Goal: Information Seeking & Learning: Check status

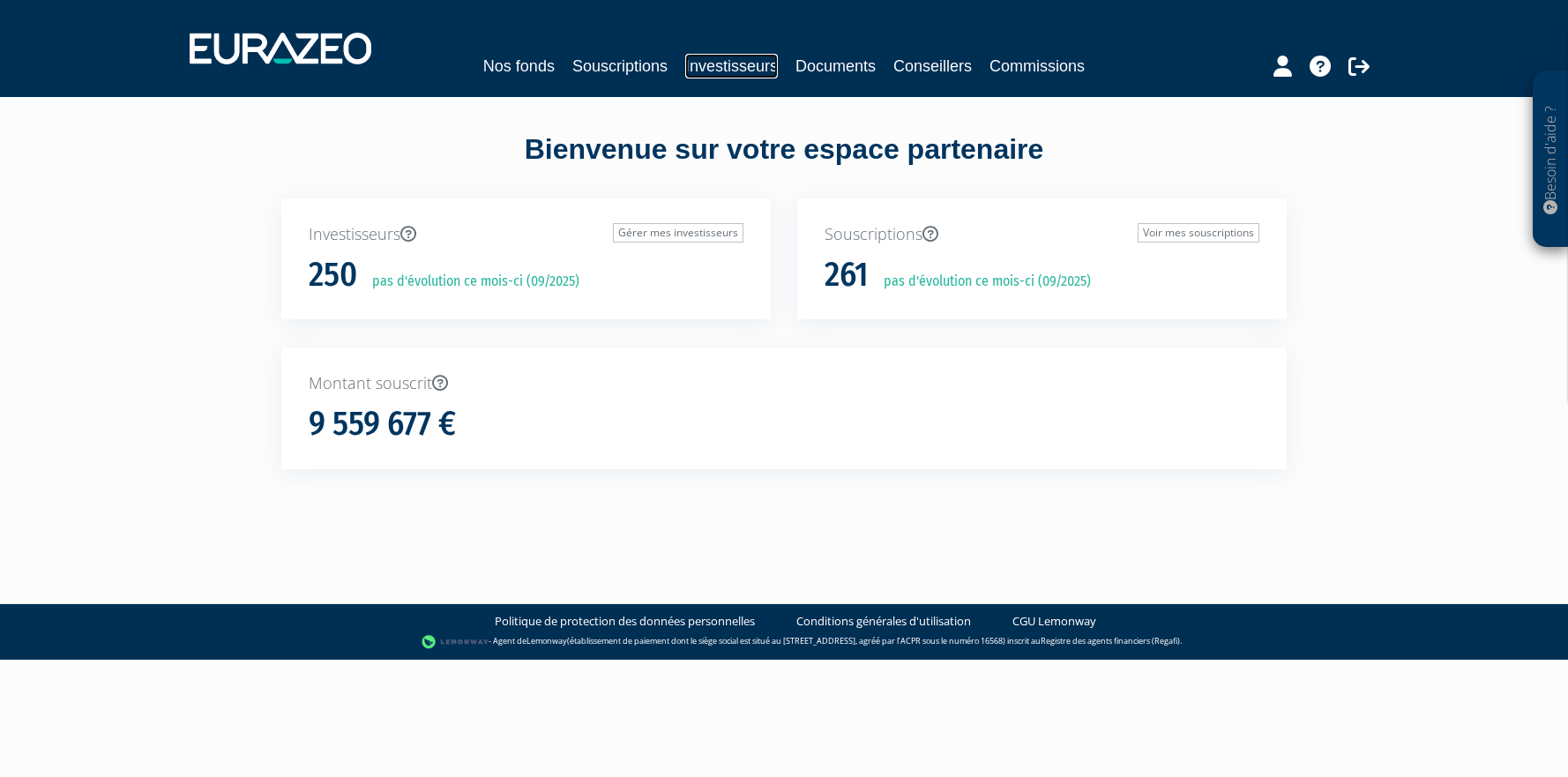
click at [724, 73] on link "Investisseurs" at bounding box center [731, 66] width 93 height 25
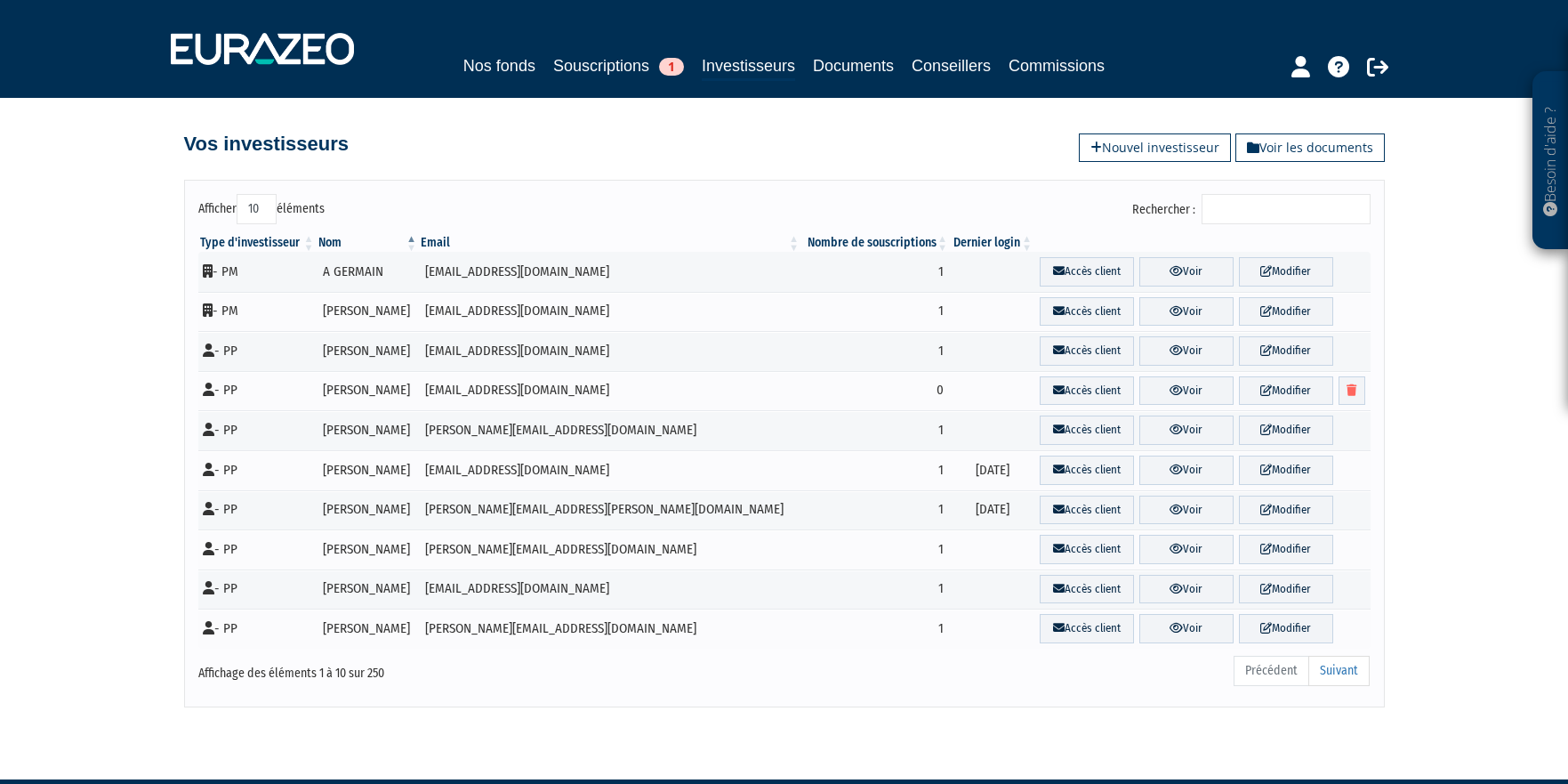
click at [1280, 213] on input "Rechercher :" at bounding box center [1286, 209] width 169 height 31
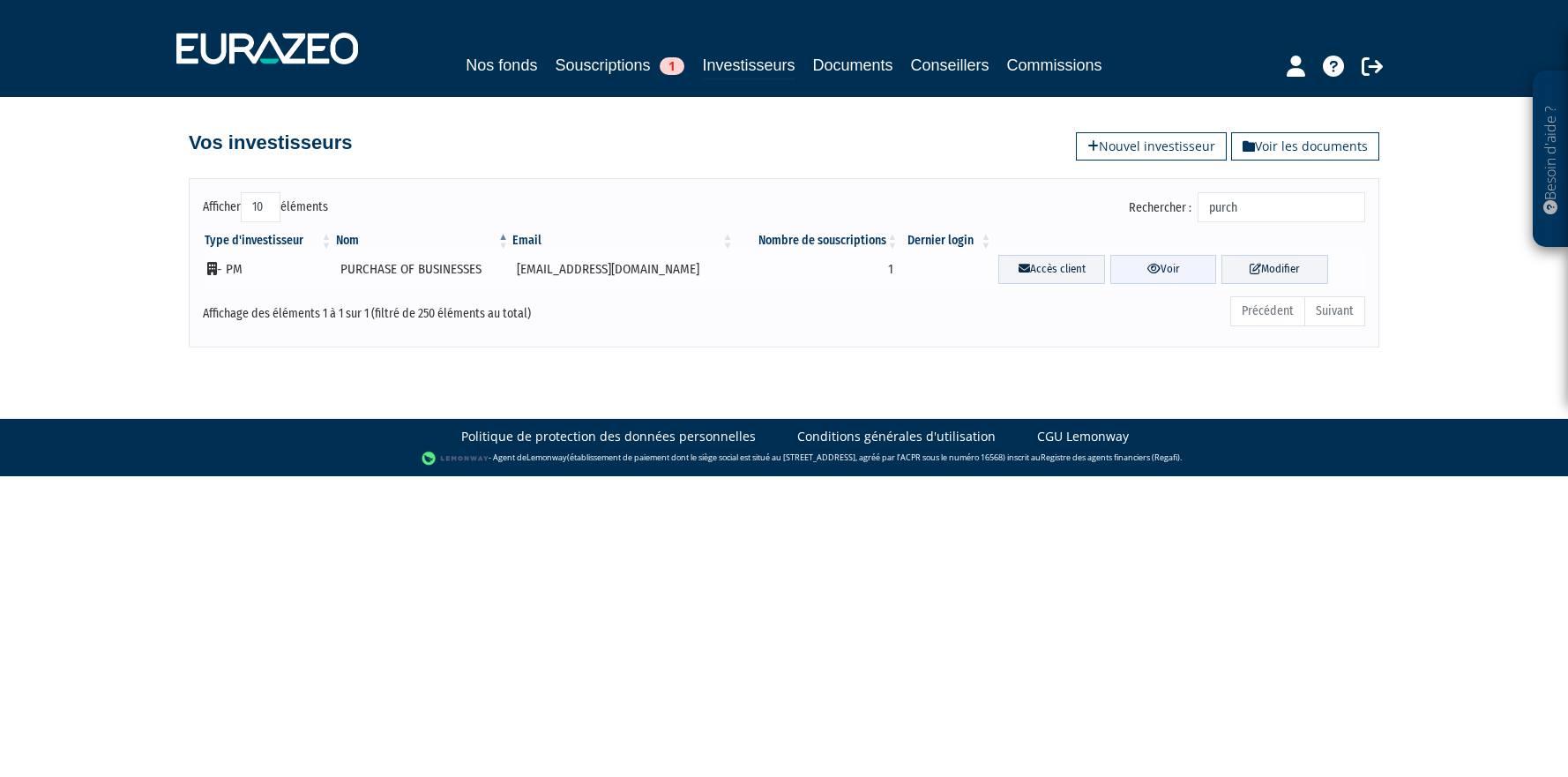
type input "purch"
click at [1126, 274] on link "Voir" at bounding box center [1164, 270] width 106 height 29
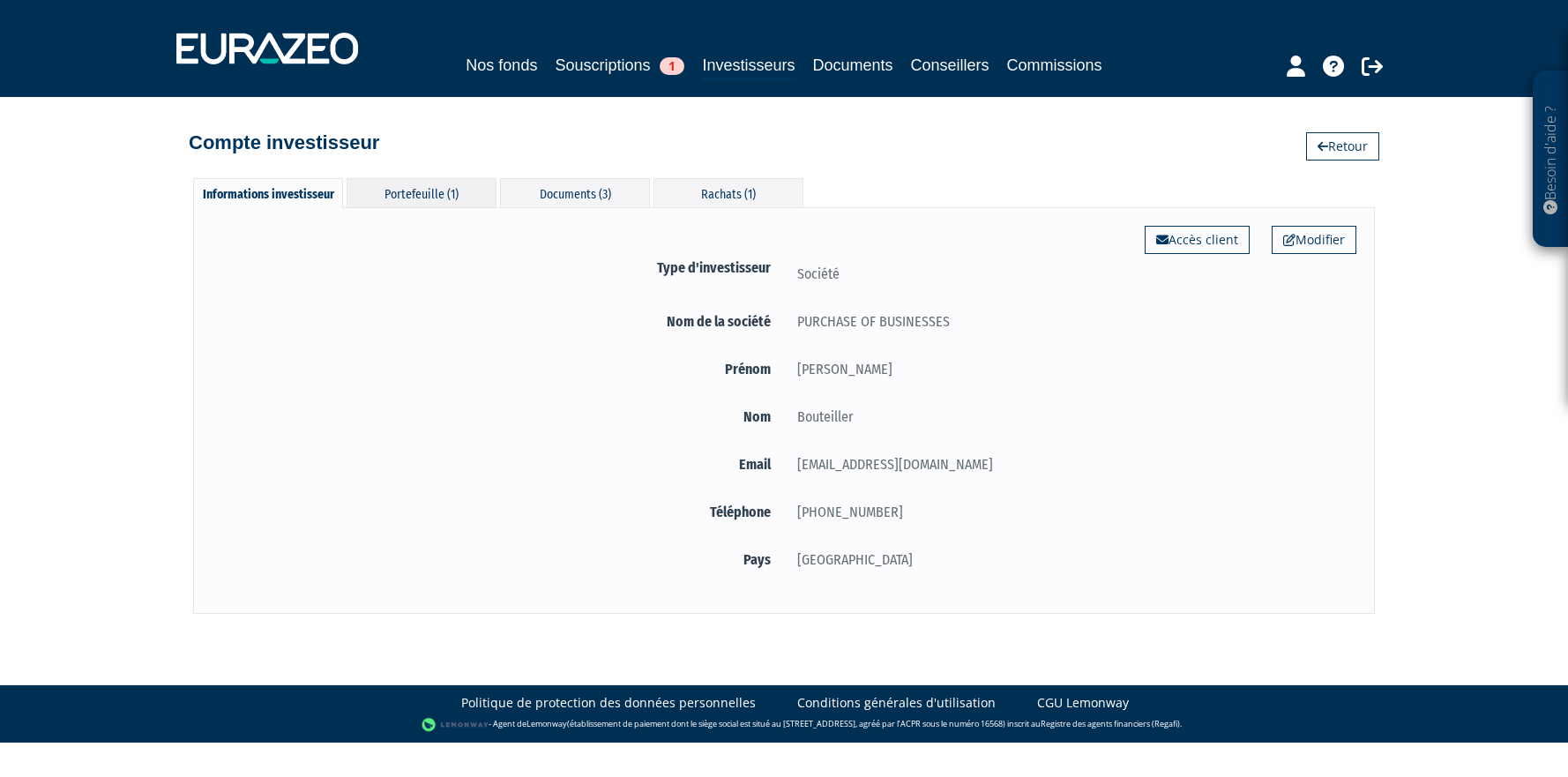
click at [471, 194] on div "Portefeuille (1)" at bounding box center [421, 193] width 149 height 29
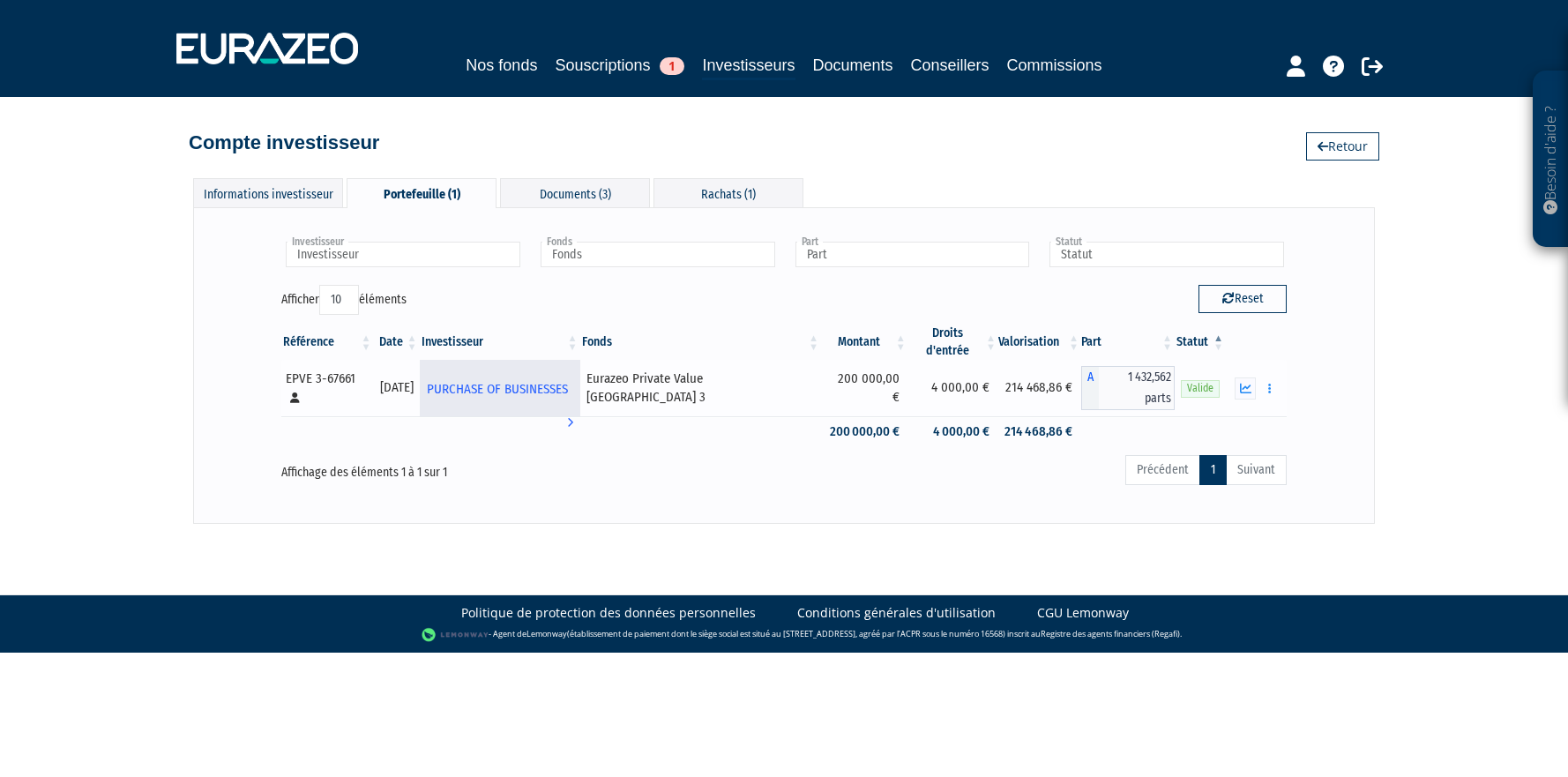
click at [556, 373] on span "PURCHASE OF BUSINESSES" at bounding box center [497, 390] width 141 height 33
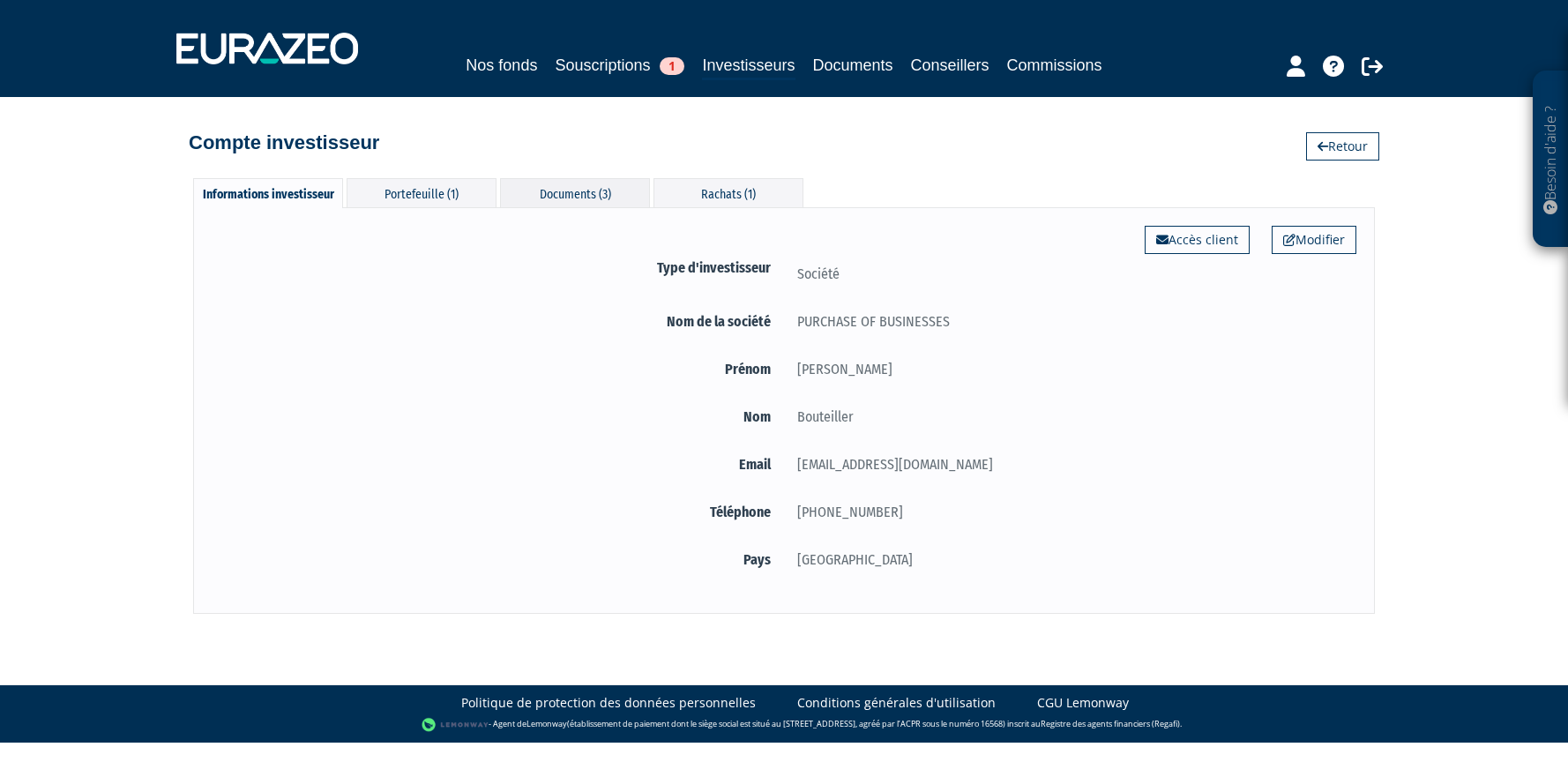
click at [601, 201] on div "Documents (3)" at bounding box center [574, 193] width 149 height 29
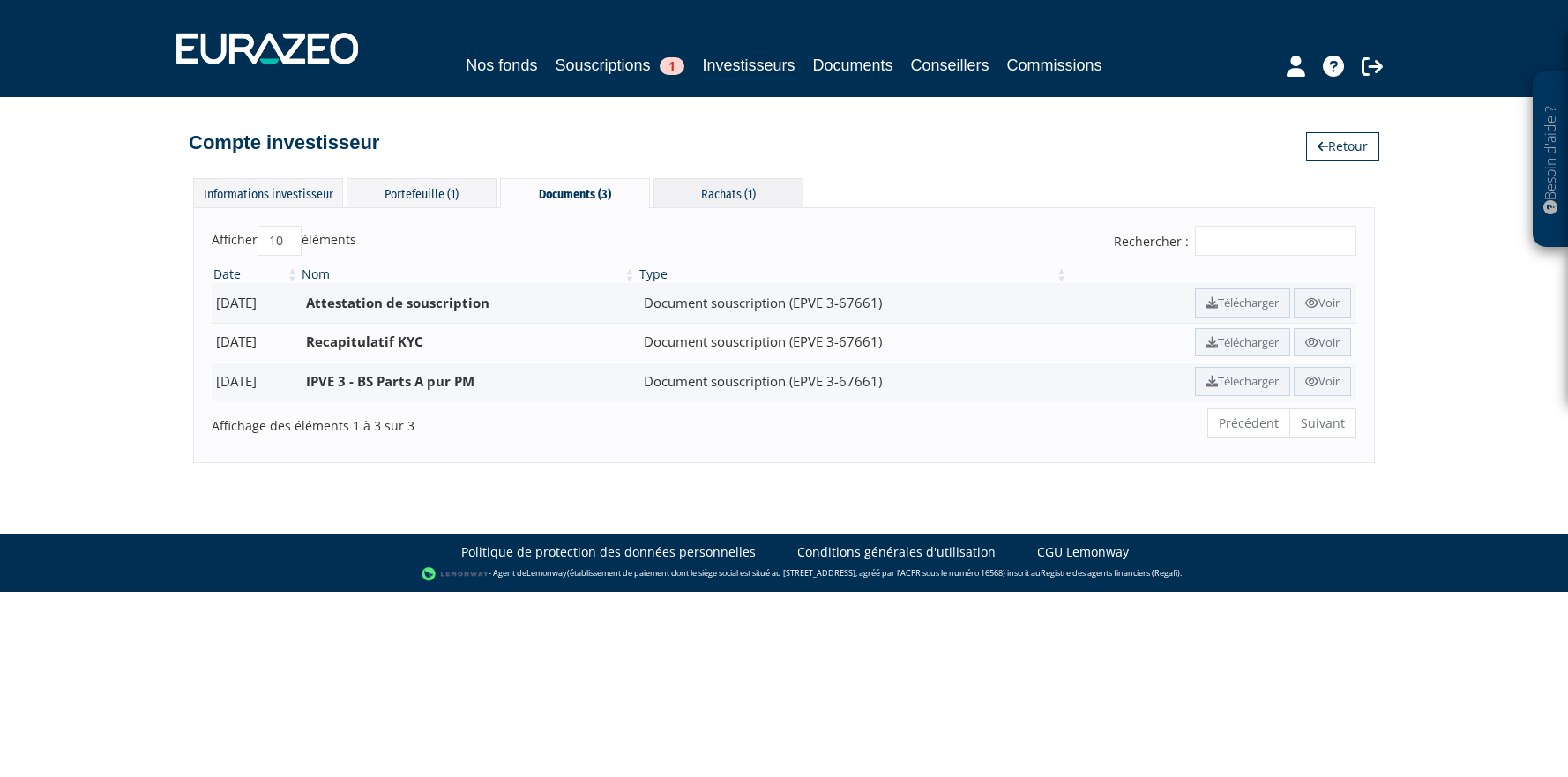
click at [702, 186] on div "Rachats (1)" at bounding box center [728, 193] width 149 height 29
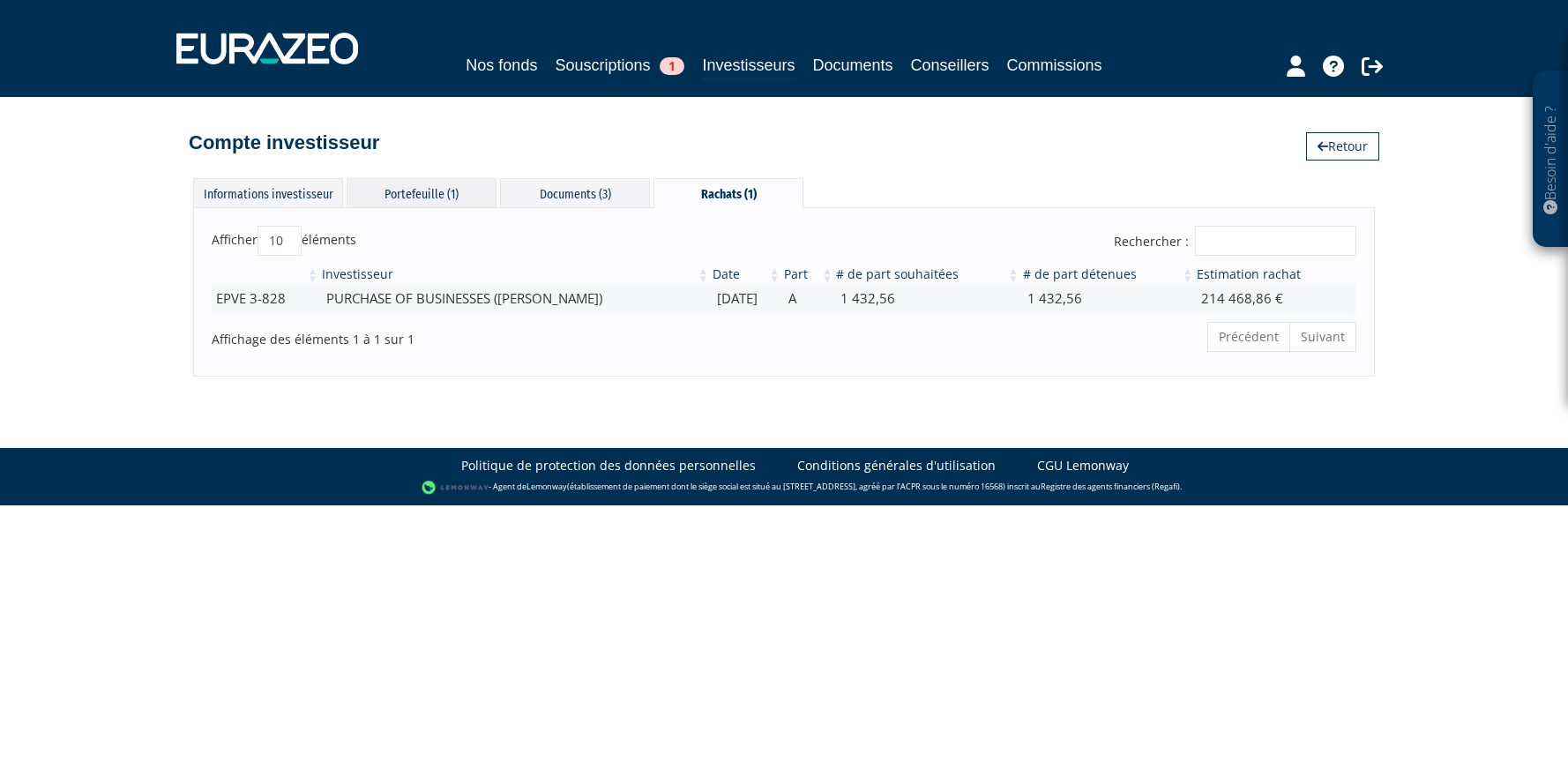
click at [416, 190] on div "Portefeuille (1)" at bounding box center [421, 193] width 149 height 29
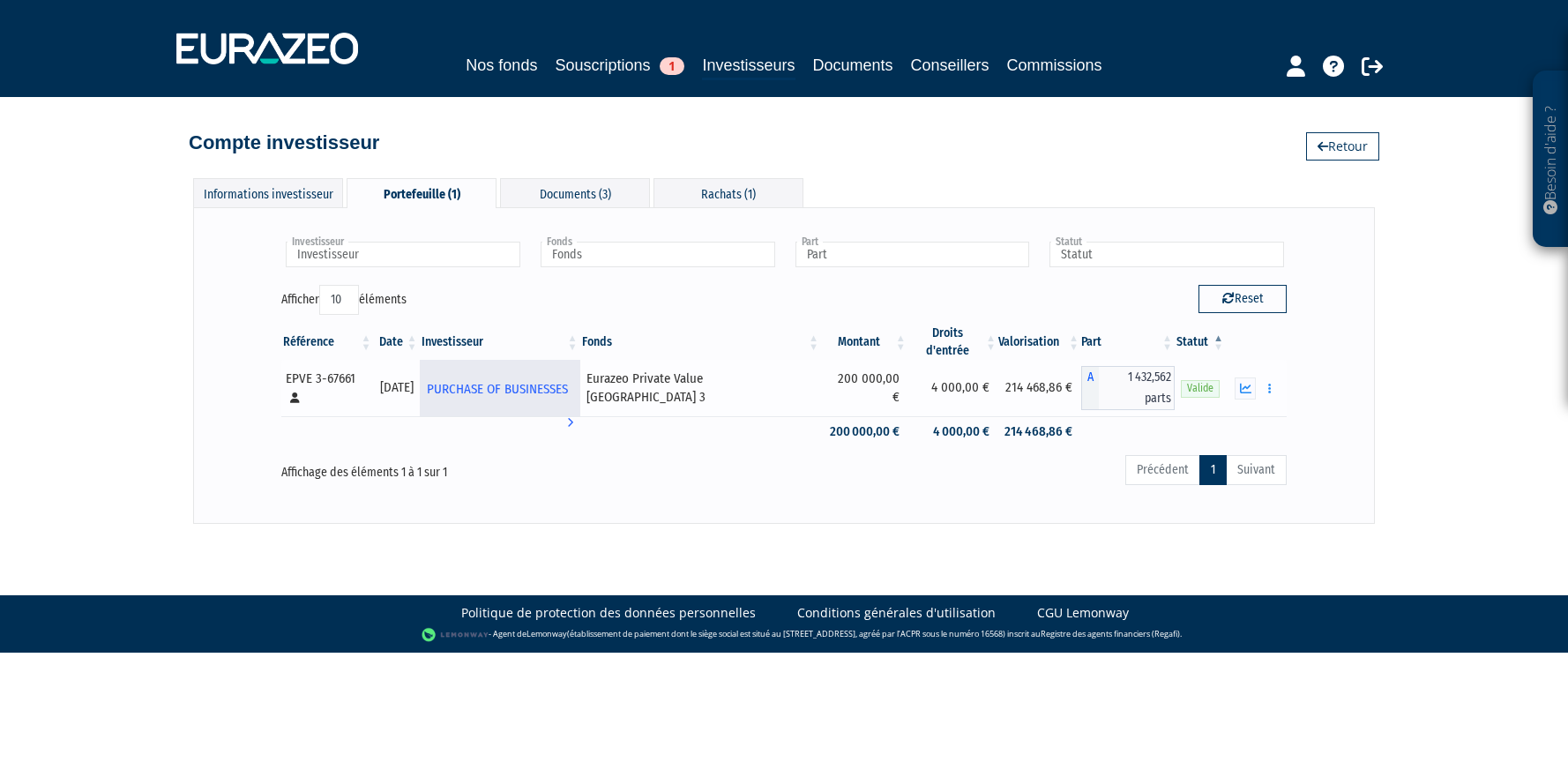
click at [517, 373] on span "PURCHASE OF BUSINESSES" at bounding box center [497, 390] width 141 height 33
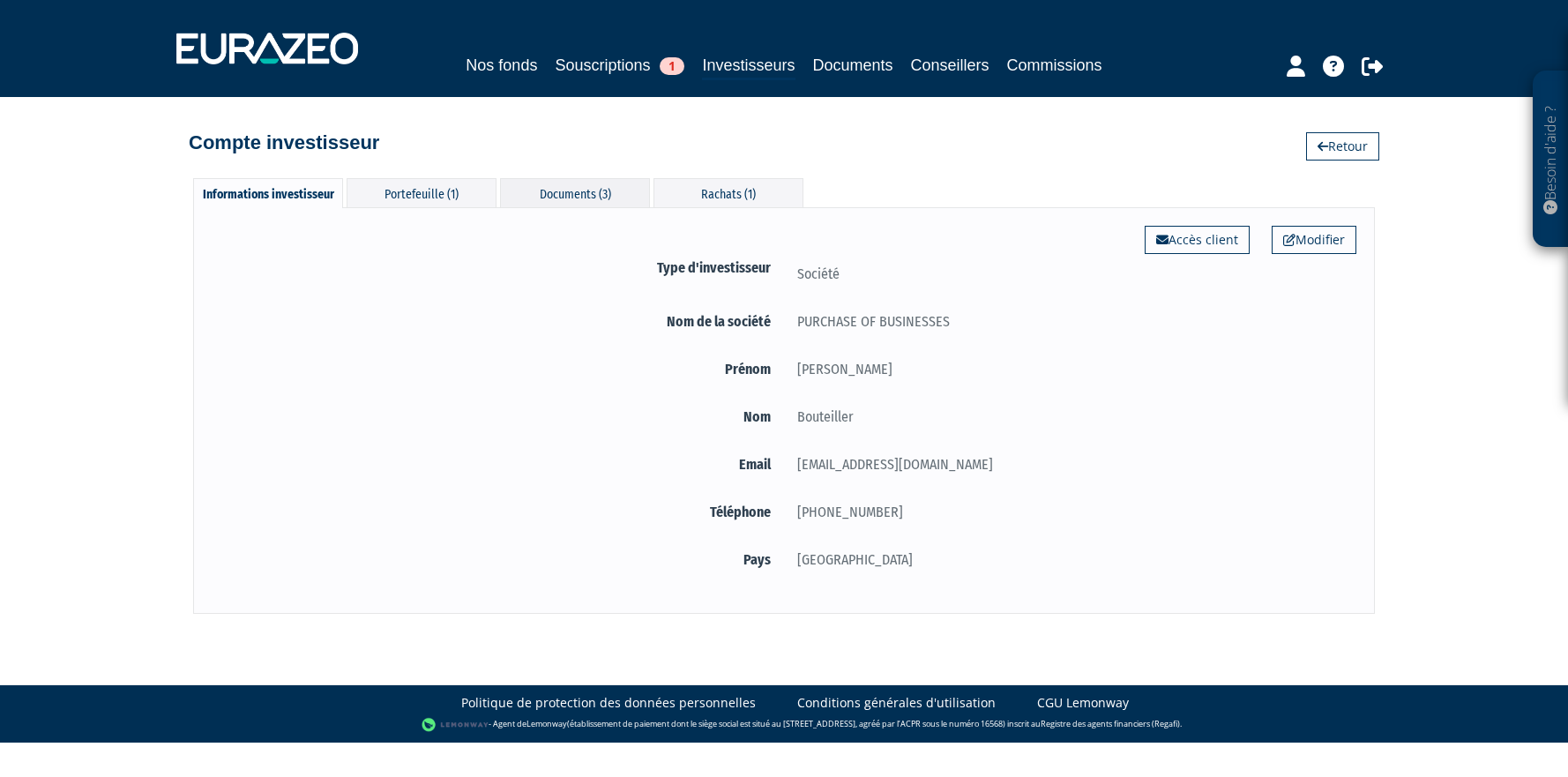
drag, startPoint x: 467, startPoint y: 186, endPoint x: 522, endPoint y: 194, distance: 55.6
click at [467, 184] on div "Portefeuille (1)" at bounding box center [421, 193] width 149 height 29
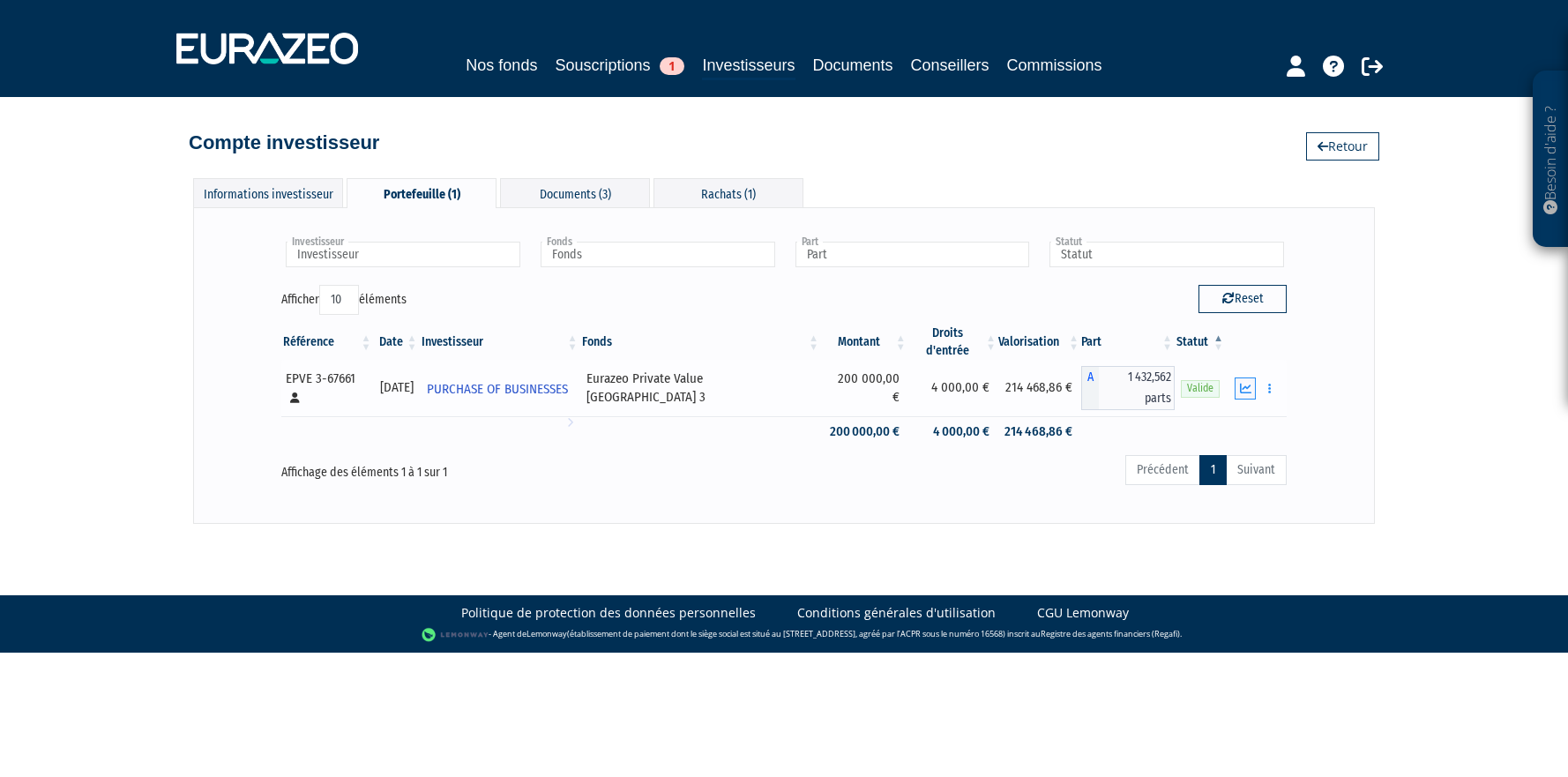
click at [1243, 383] on icon "button" at bounding box center [1245, 388] width 12 height 12
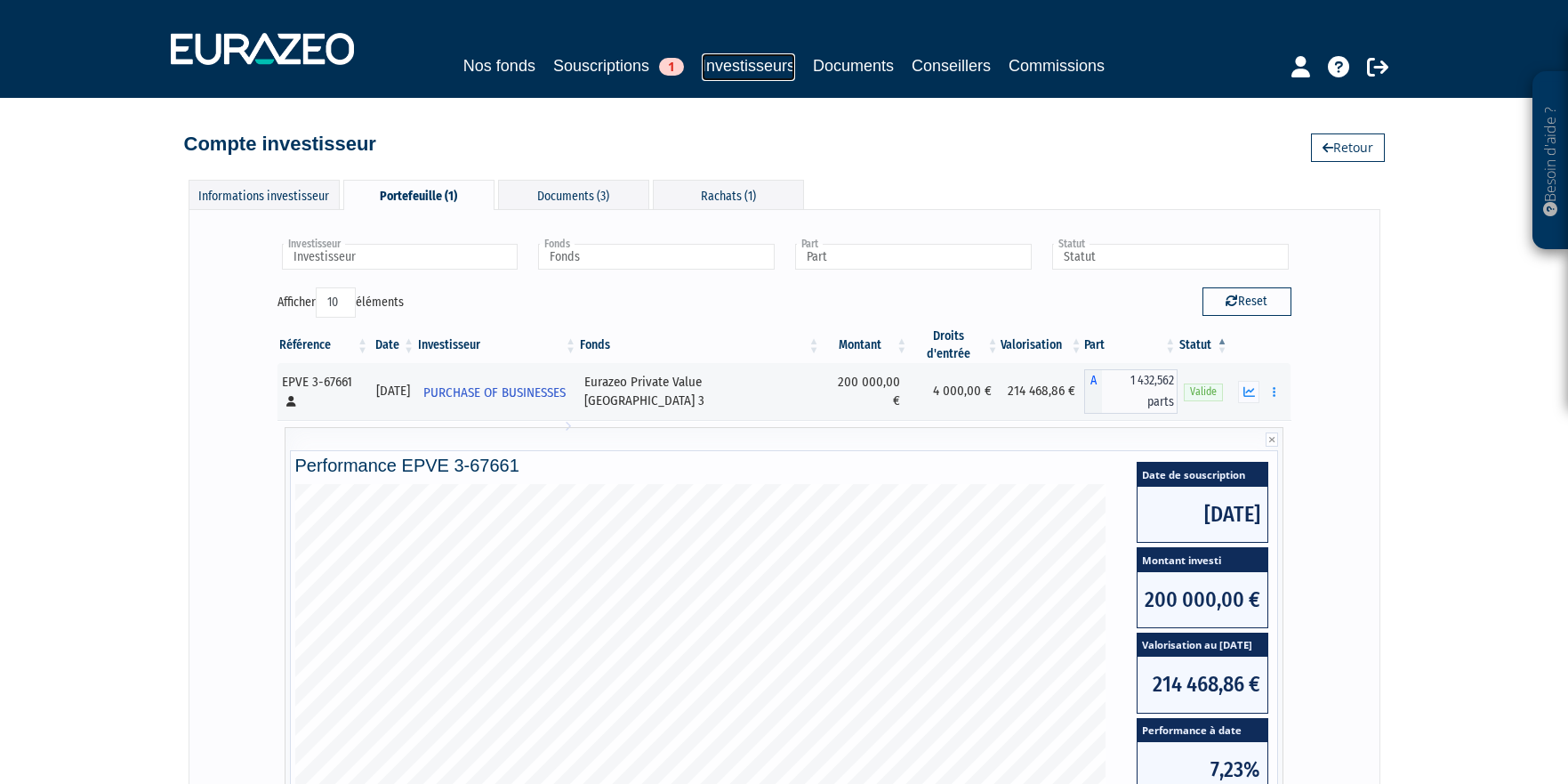
click at [768, 70] on link "Investisseurs" at bounding box center [748, 68] width 93 height 28
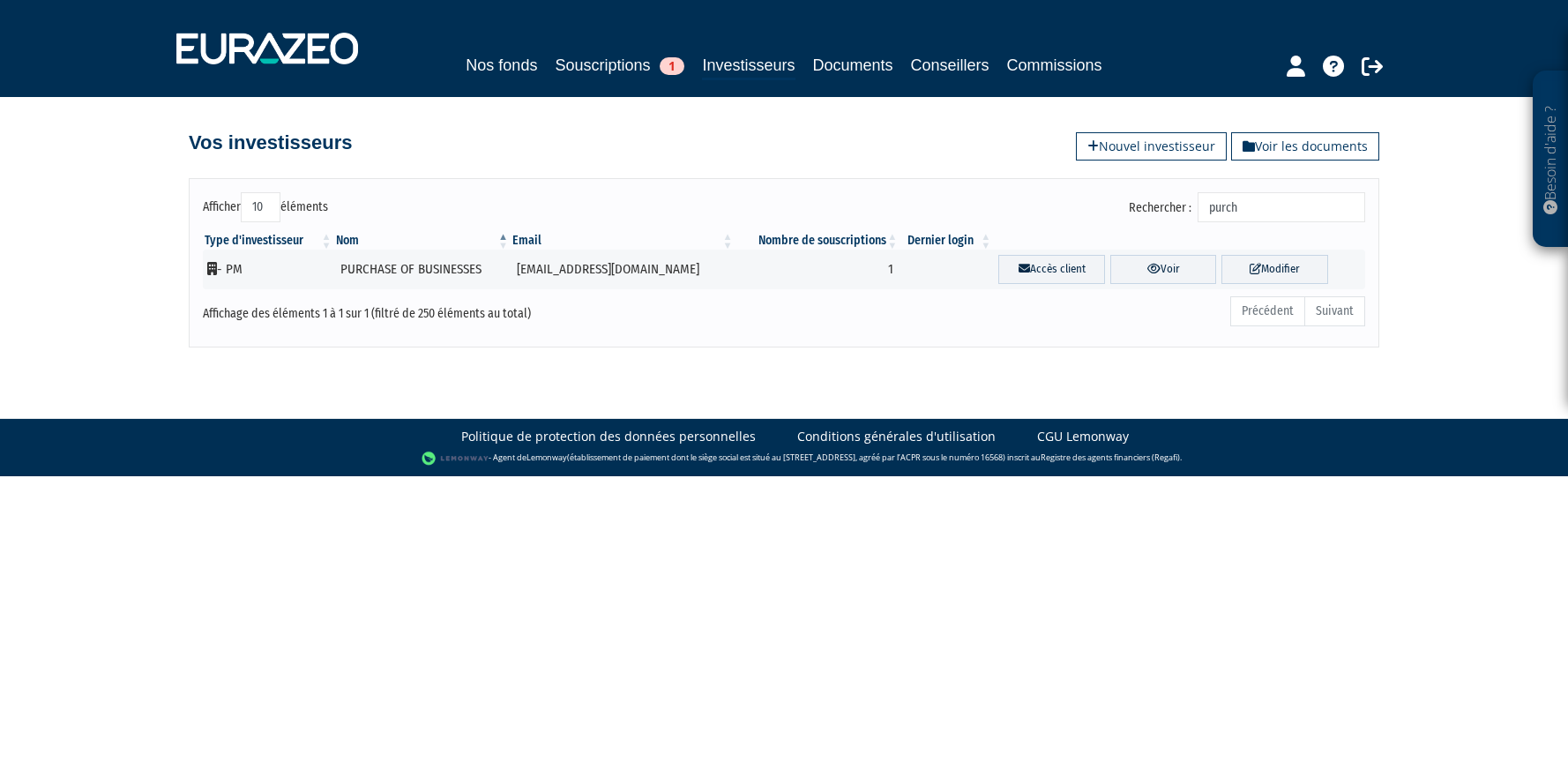
drag, startPoint x: 1285, startPoint y: 216, endPoint x: 969, endPoint y: 213, distance: 316.0
click at [977, 213] on div "Rechercher : purch" at bounding box center [1080, 210] width 568 height 35
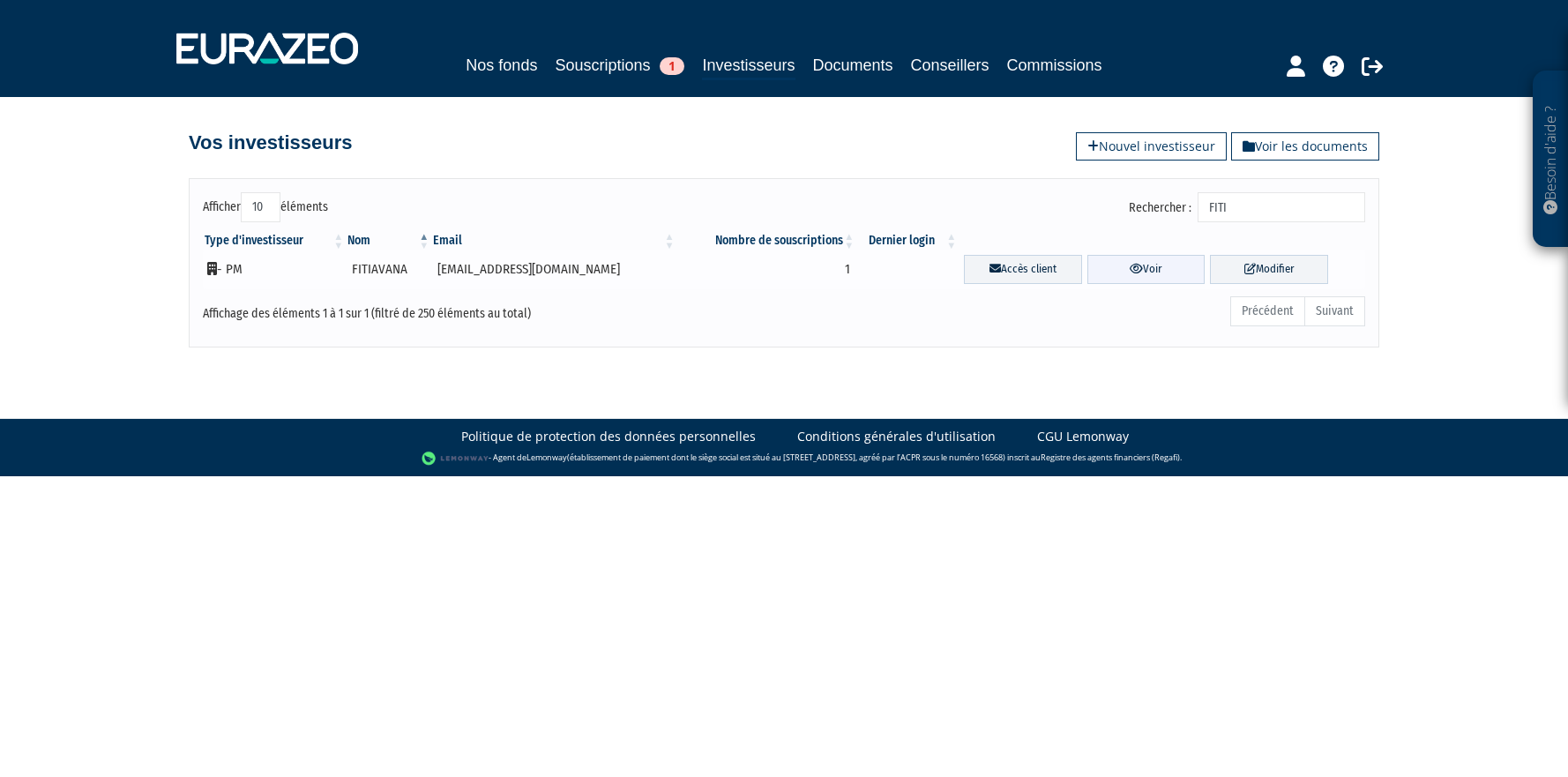
type input "FITI"
click at [1109, 283] on link "Voir" at bounding box center [1146, 270] width 118 height 29
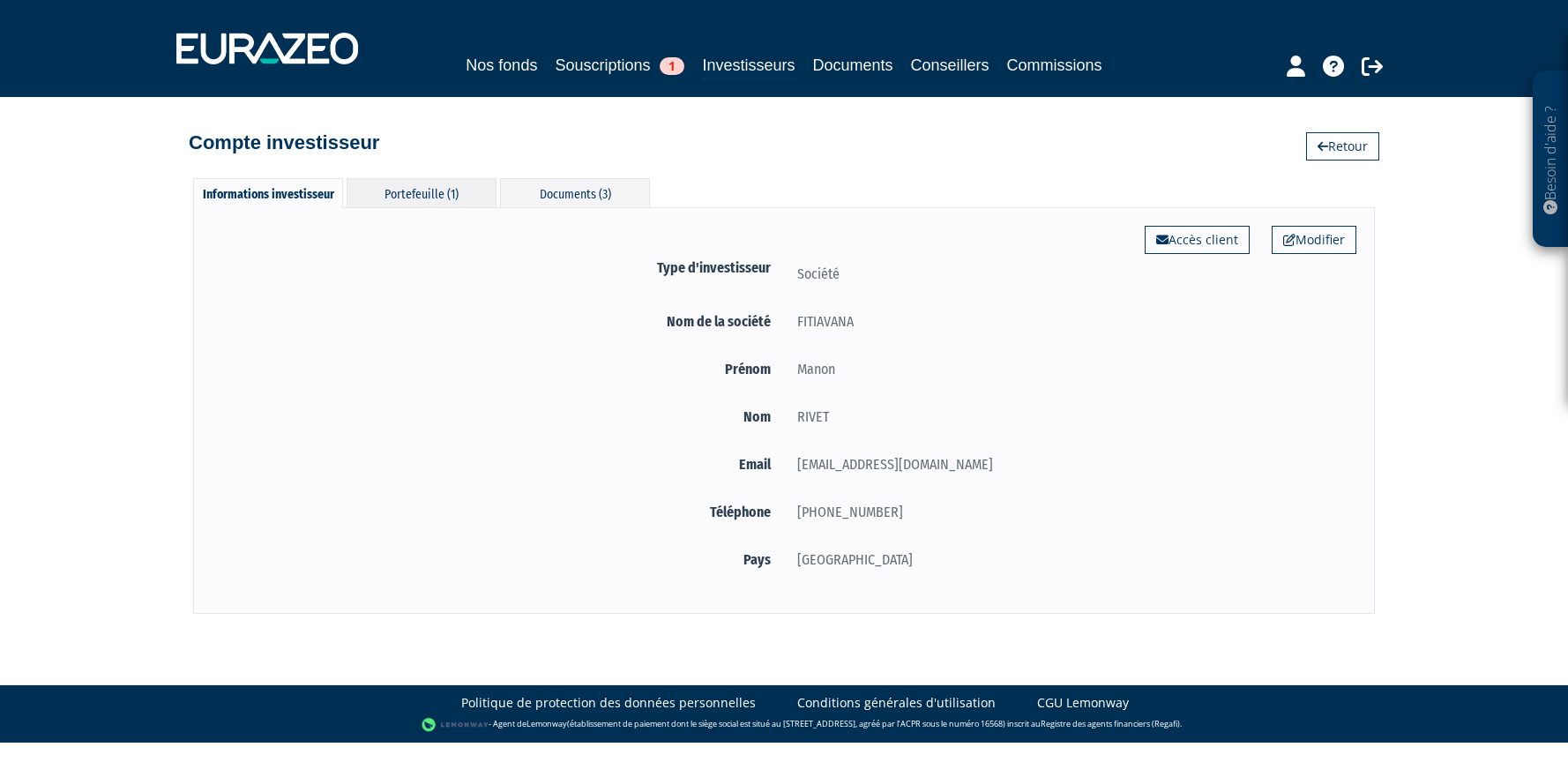
click at [430, 189] on div "Portefeuille (1)" at bounding box center [421, 193] width 149 height 29
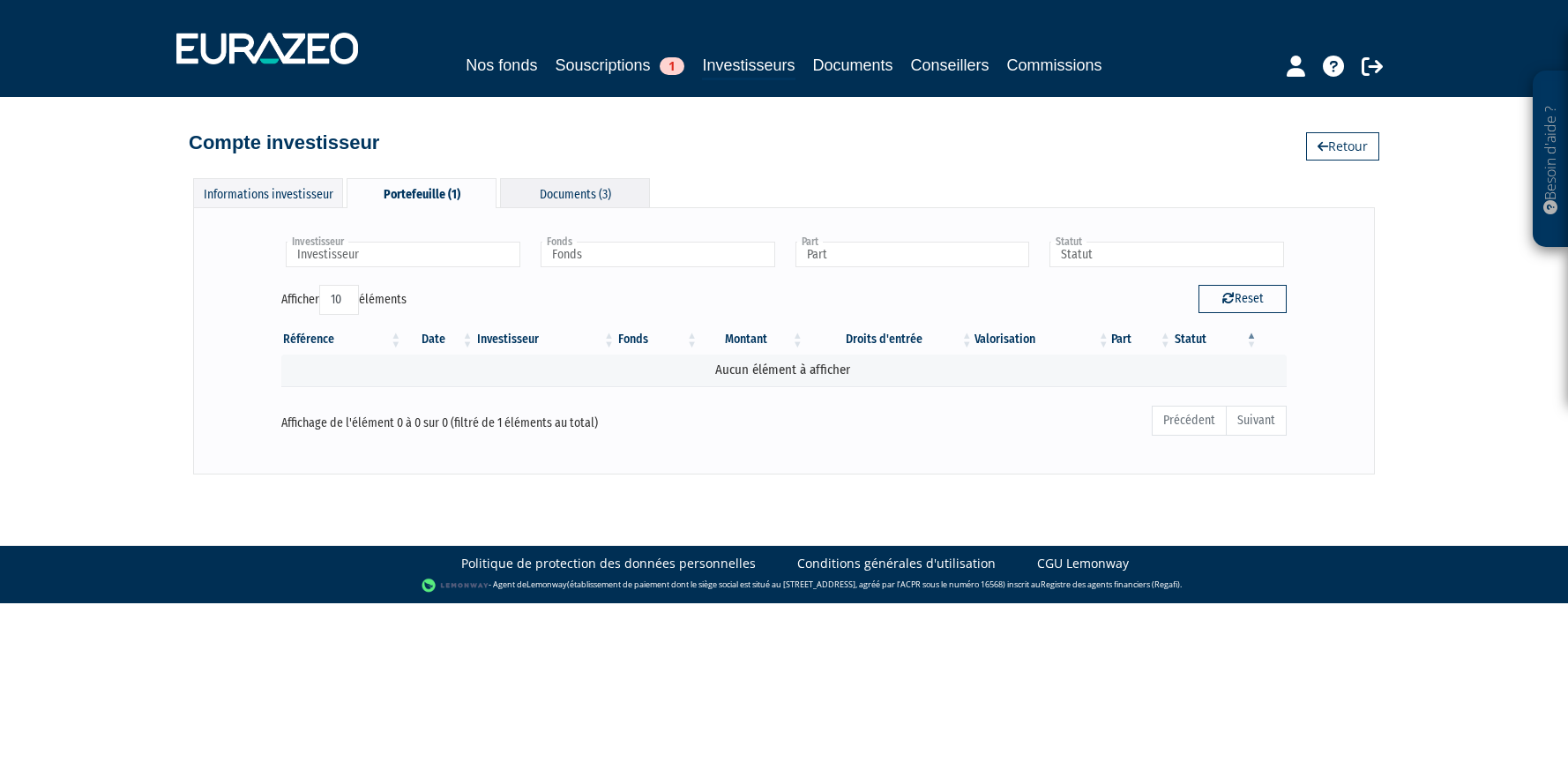
click at [530, 190] on div "Documents (3)" at bounding box center [574, 193] width 149 height 29
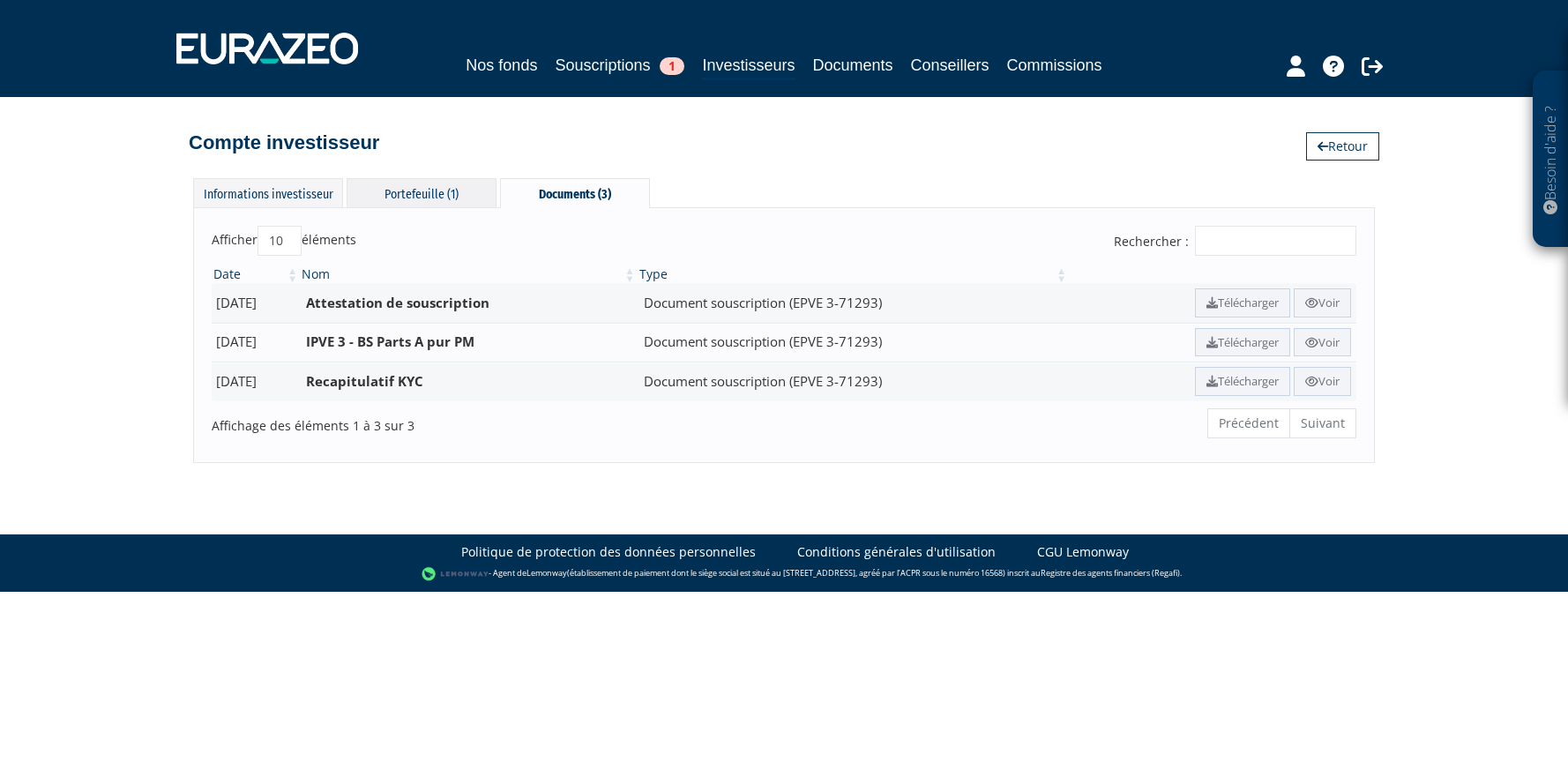
click at [462, 187] on div "Portefeuille (1)" at bounding box center [421, 193] width 149 height 29
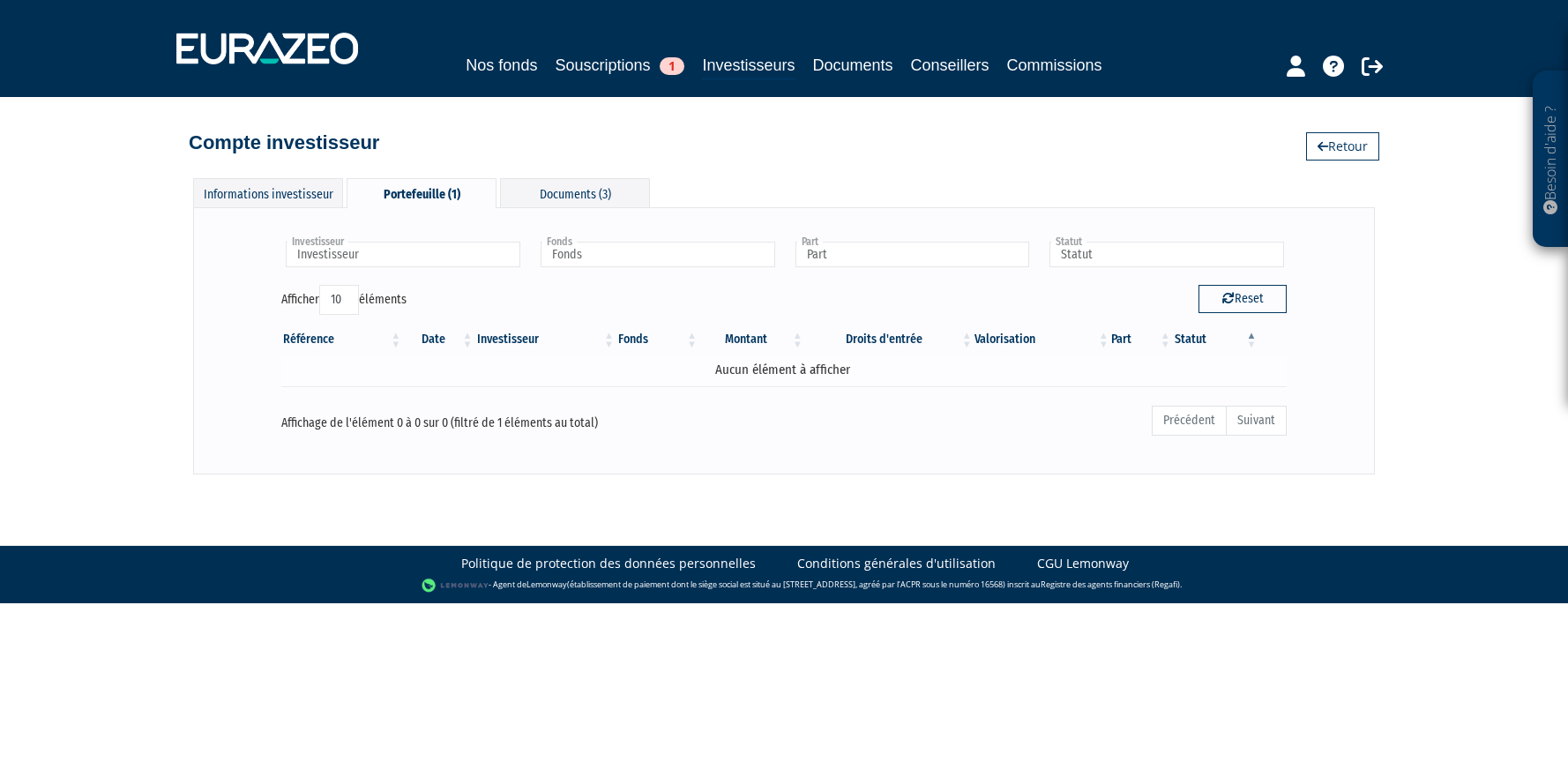
click at [740, 357] on td "Aucun élément à afficher" at bounding box center [784, 371] width 1005 height 31
click at [746, 353] on table "Référence Date Investisseur Fonds Montant Droits d'entrée Valorisation Part Sta…" at bounding box center [784, 361] width 1005 height 73
click at [319, 183] on div "Informations investisseur" at bounding box center [268, 193] width 149 height 29
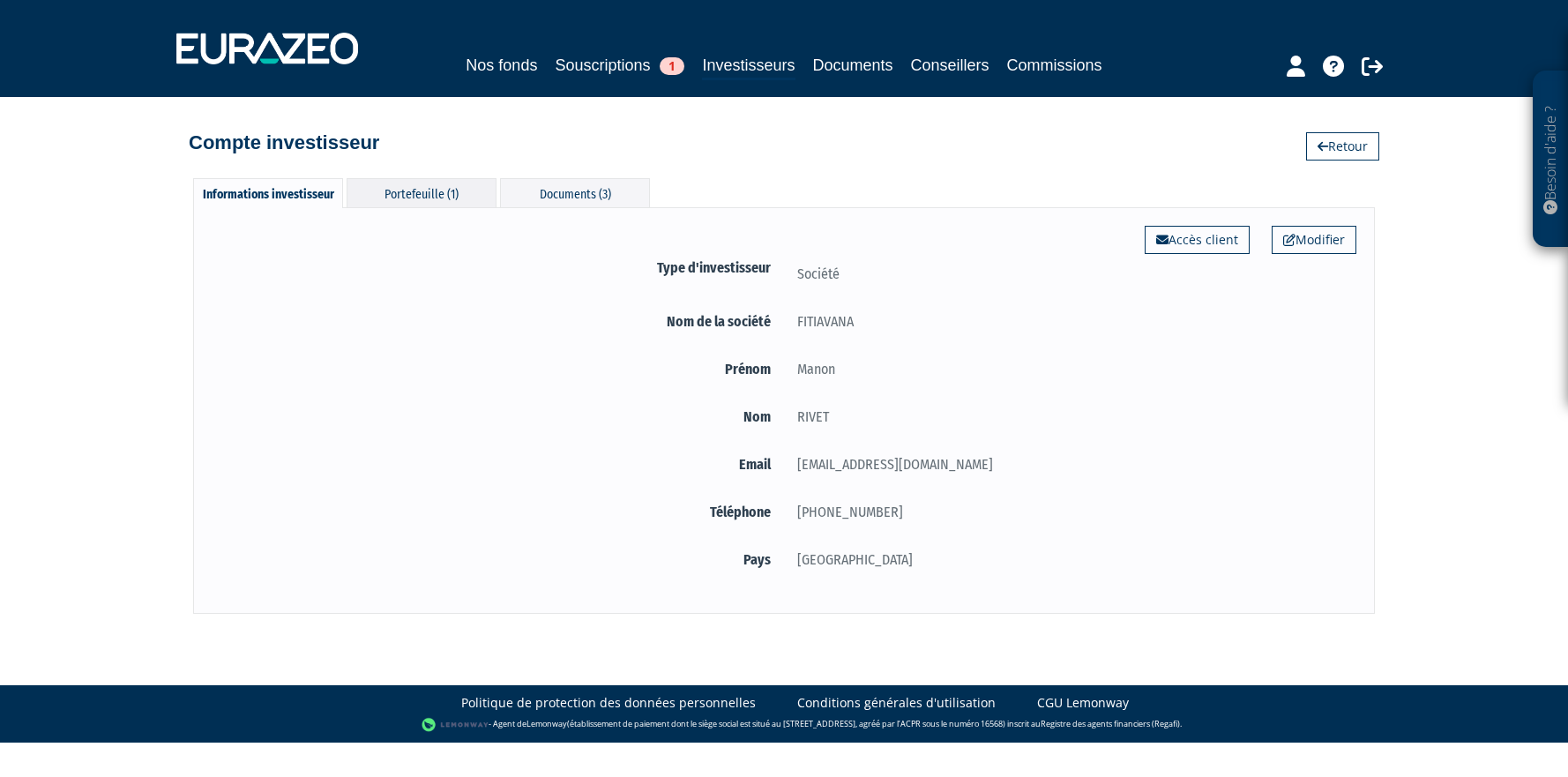
click at [459, 191] on div "Portefeuille (1)" at bounding box center [421, 193] width 149 height 29
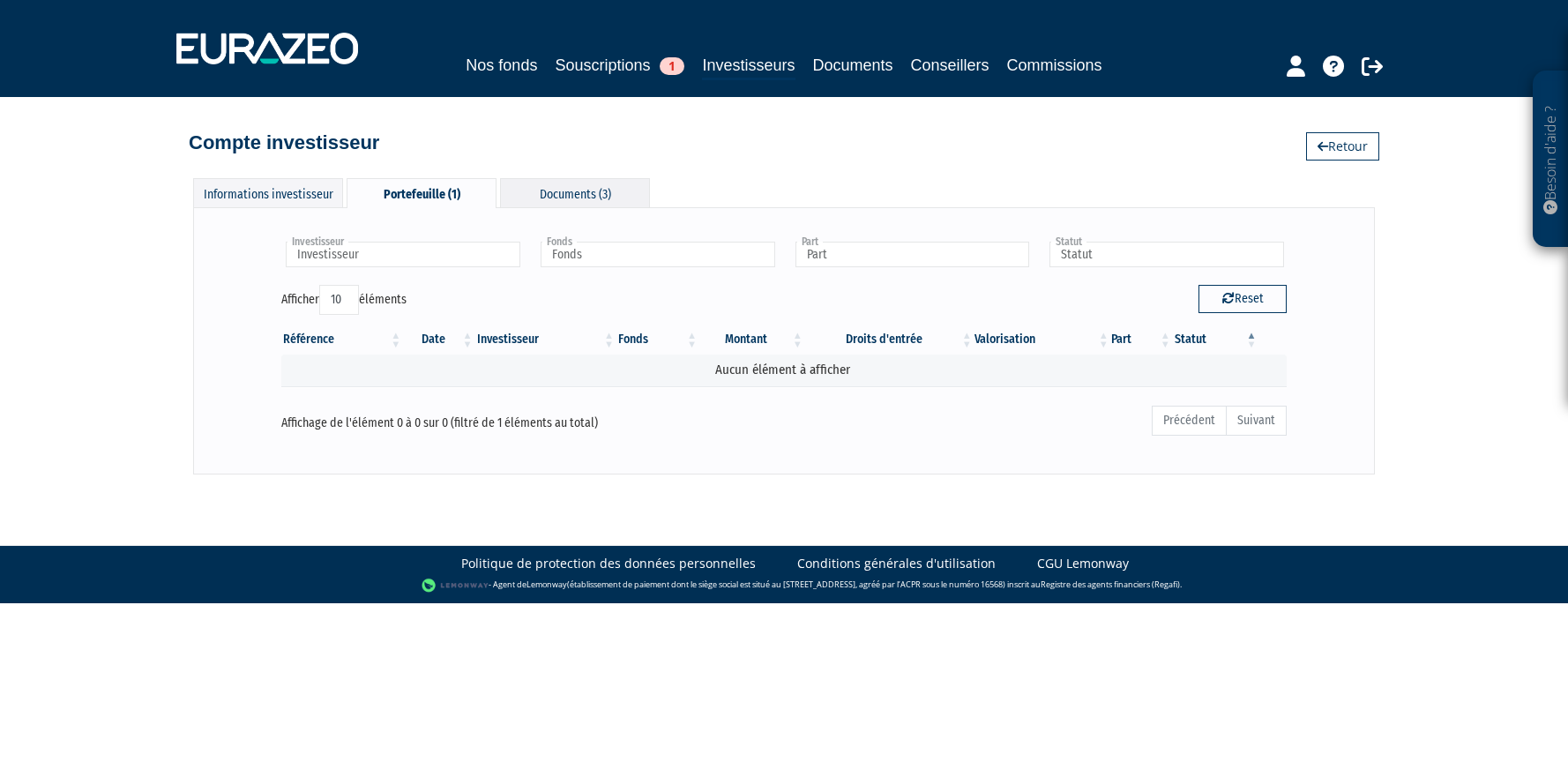
drag, startPoint x: 494, startPoint y: 196, endPoint x: 505, endPoint y: 197, distance: 11.0
click at [502, 198] on div "Informations investisseur Portefeuille (1) Documents (3)" at bounding box center [422, 194] width 457 height 31
click at [505, 197] on div "Documents (3)" at bounding box center [574, 193] width 149 height 29
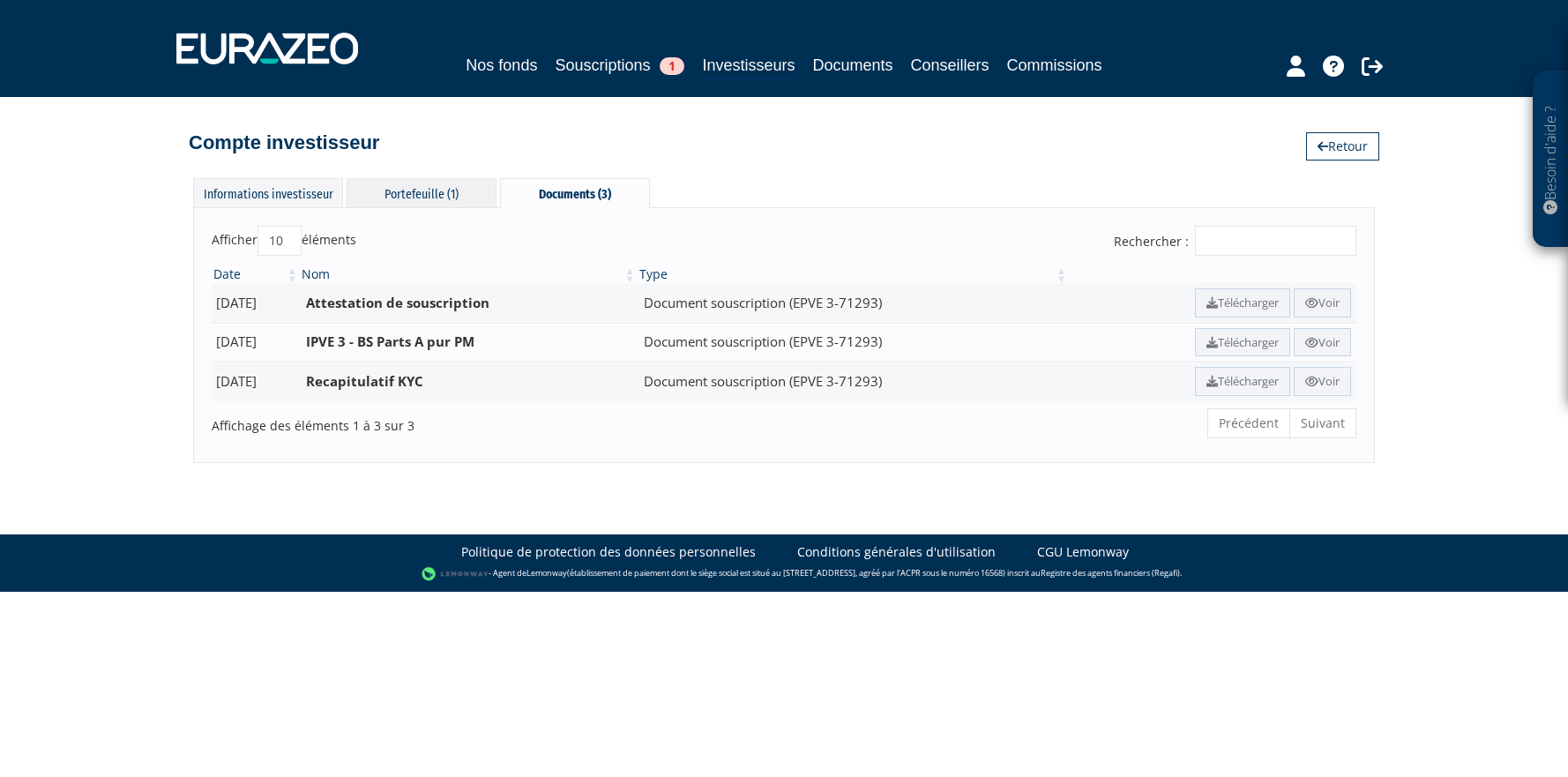
click at [410, 194] on div "Portefeuille (1)" at bounding box center [421, 193] width 149 height 29
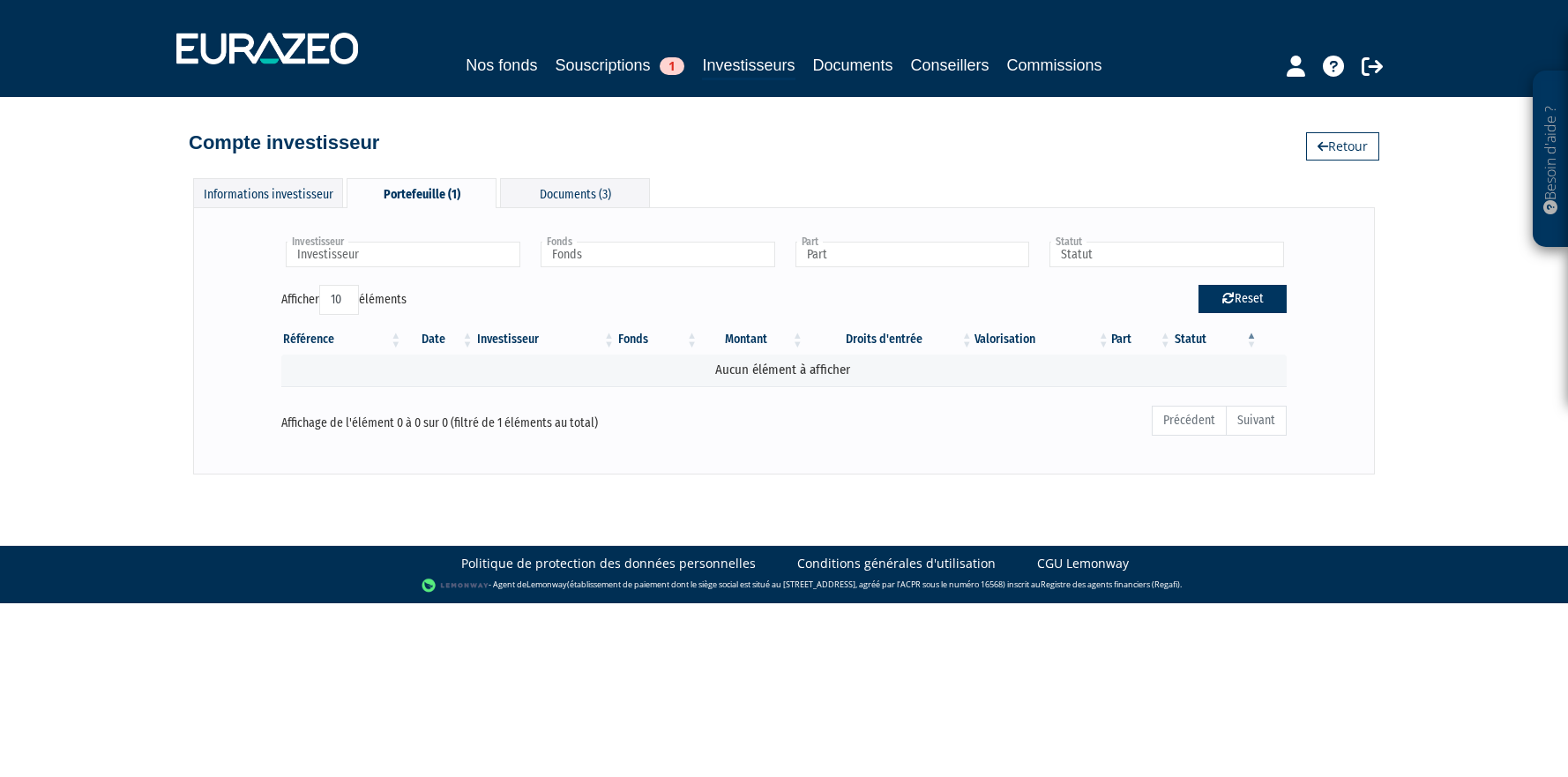
click at [1220, 312] on button "Reset" at bounding box center [1242, 299] width 88 height 28
type input "Investisseur"
type input "Fonds"
type input "Part"
type input "Statut"
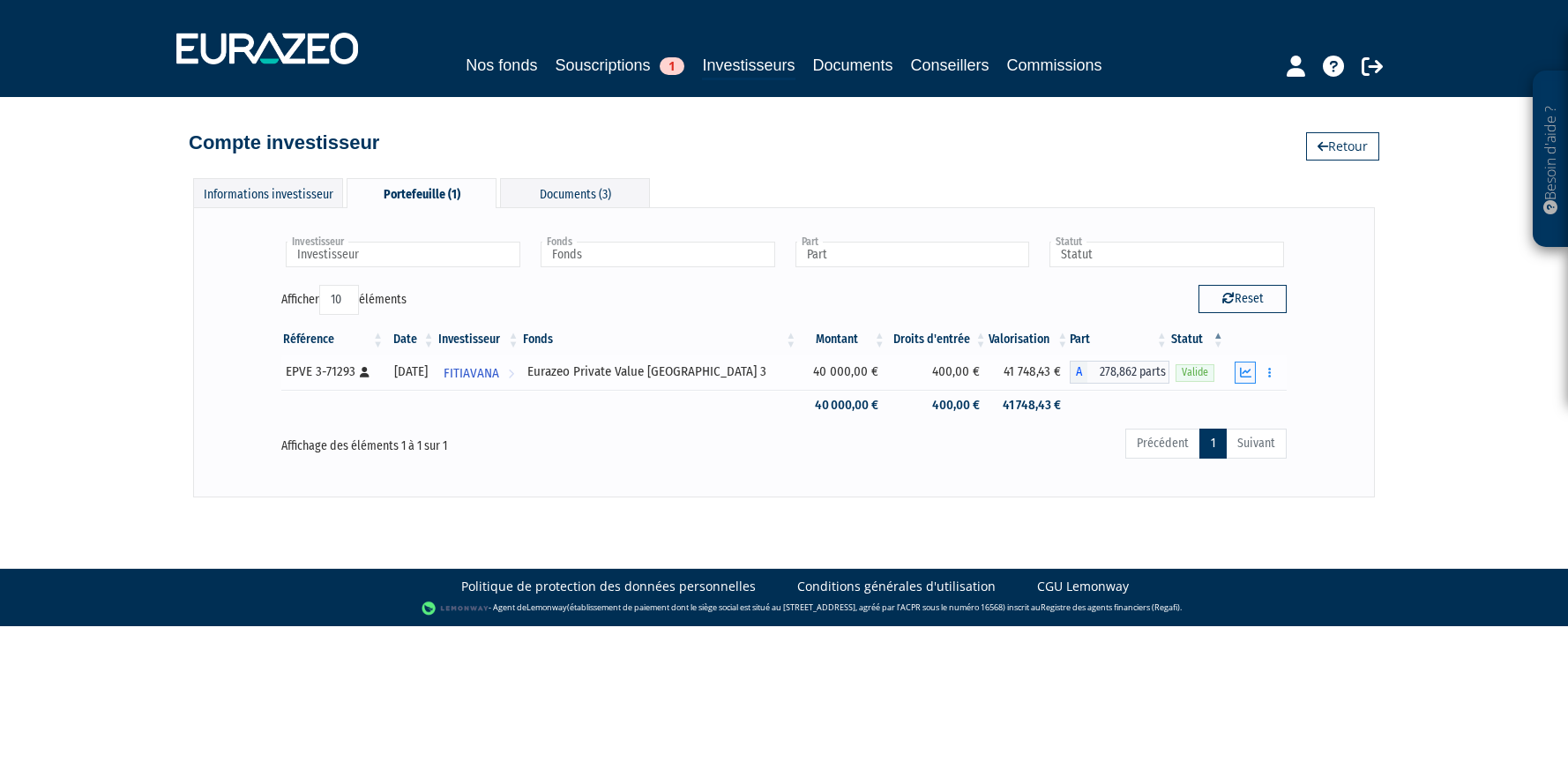
click at [1242, 380] on button "button" at bounding box center [1244, 372] width 21 height 22
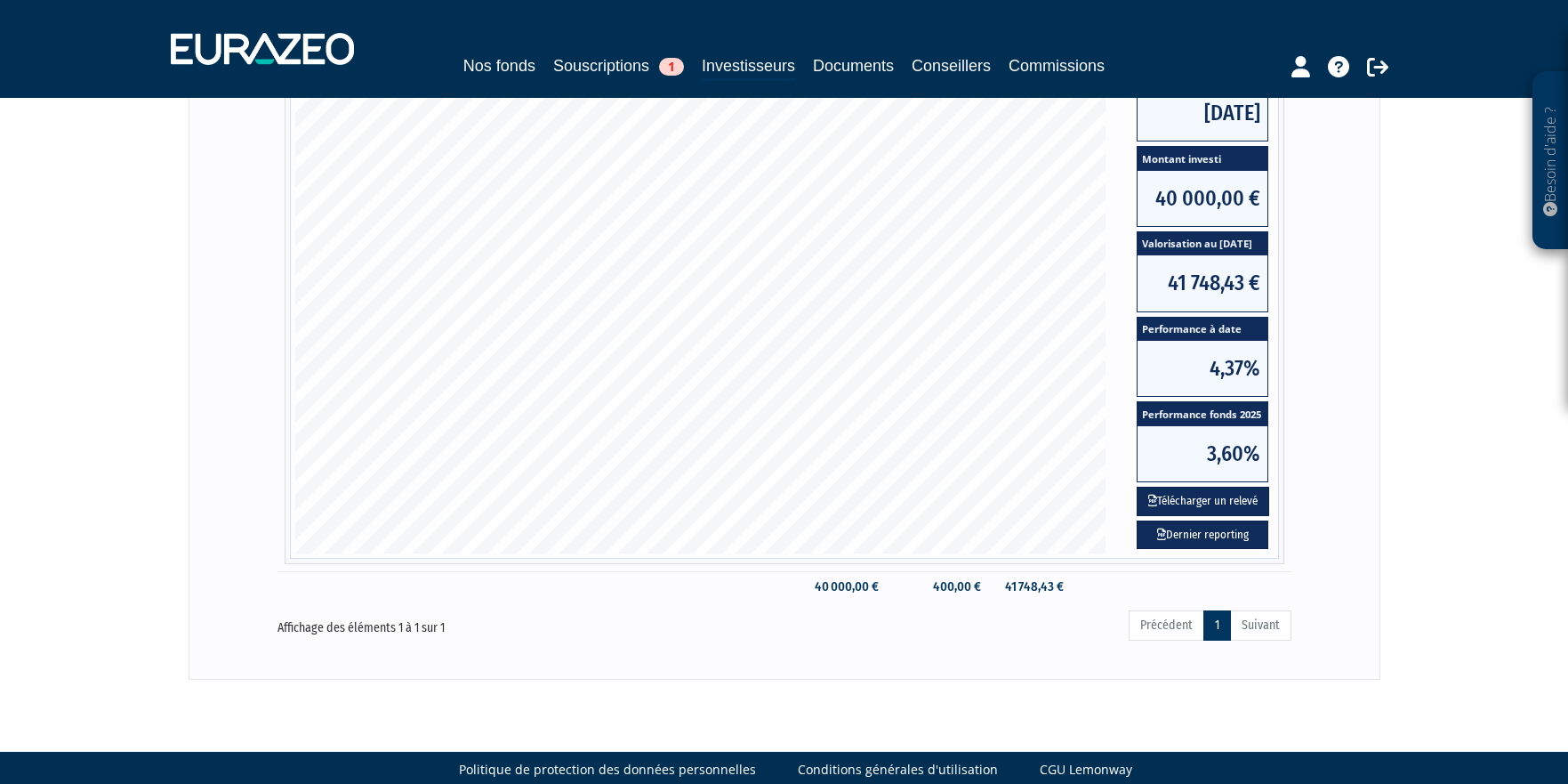
scroll to position [401, 0]
